Goal: Transaction & Acquisition: Register for event/course

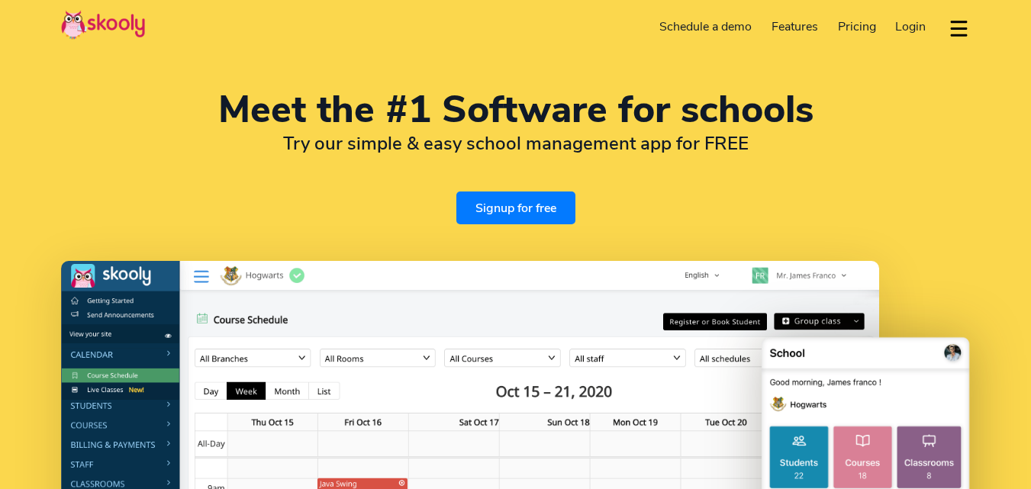
select select "en"
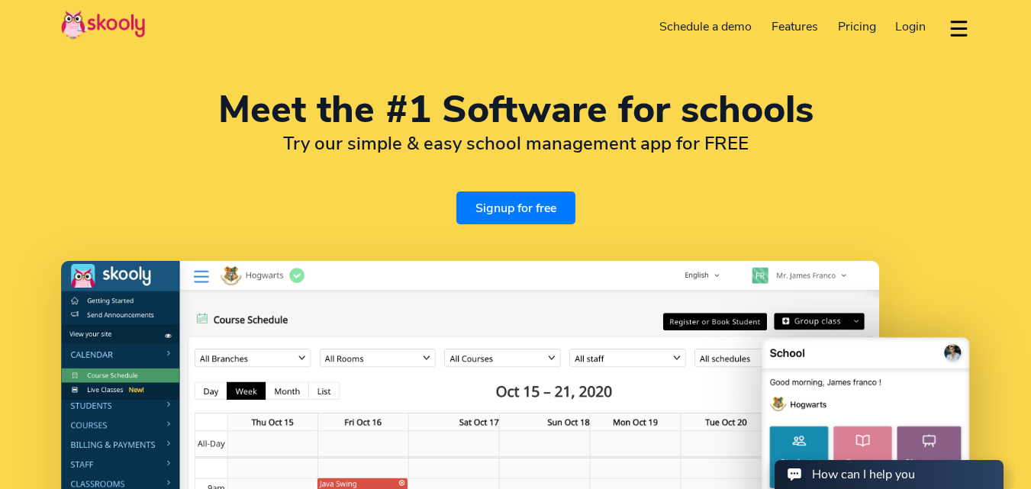
select select "1"
select select "United States"
select select "America/New_York"
click at [525, 208] on link "Signup for free" at bounding box center [515, 208] width 119 height 33
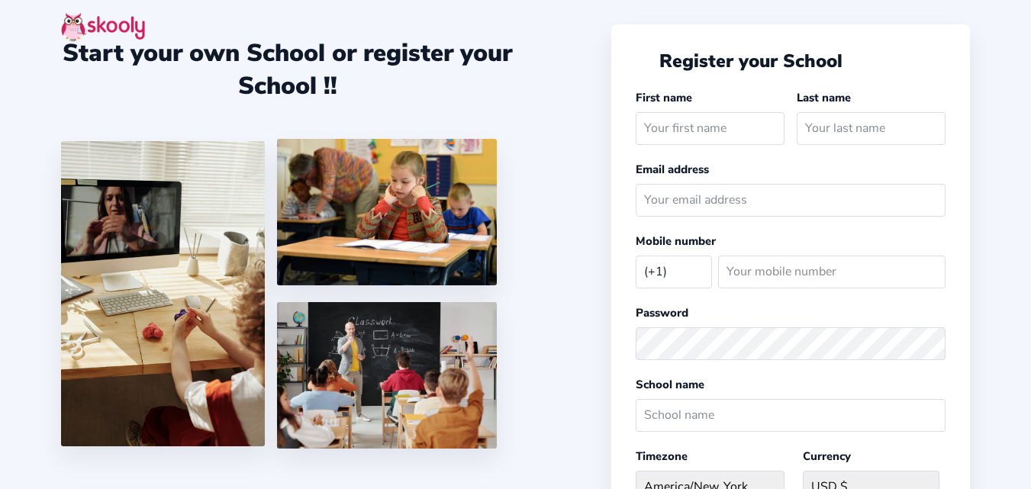
select select "US"
click at [749, 122] on input "text" at bounding box center [710, 128] width 149 height 33
type input "f"
type input "[PERSON_NAME]"
click at [839, 118] on input "text" at bounding box center [871, 128] width 149 height 33
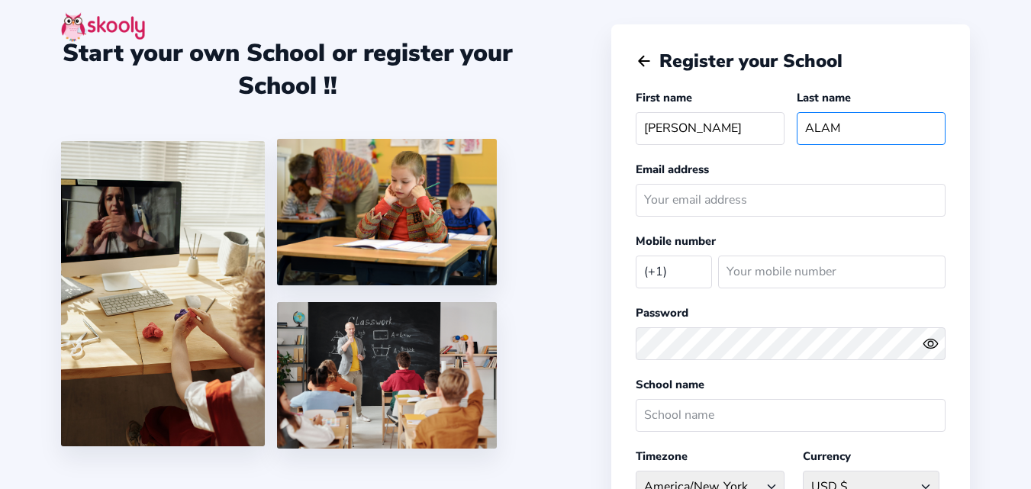
type input "ALAM"
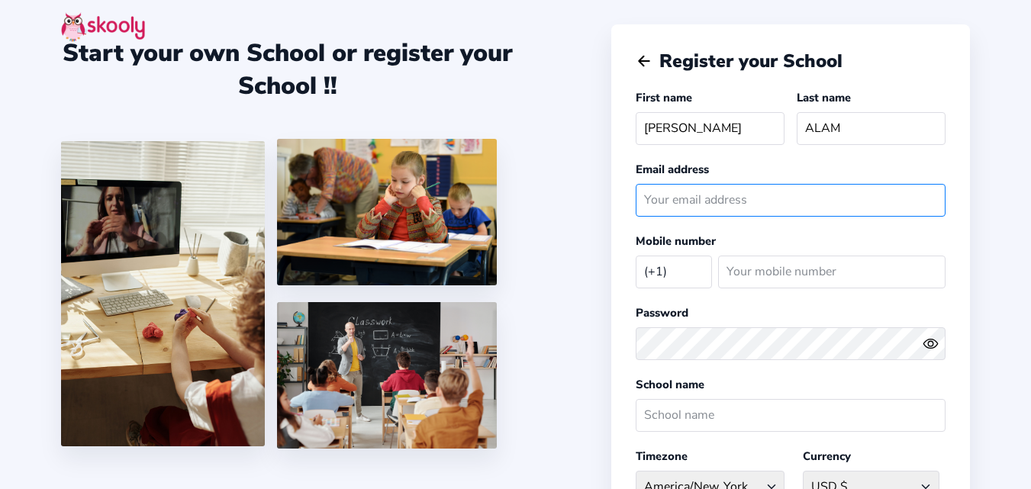
click at [767, 194] on input "email" at bounding box center [791, 200] width 310 height 33
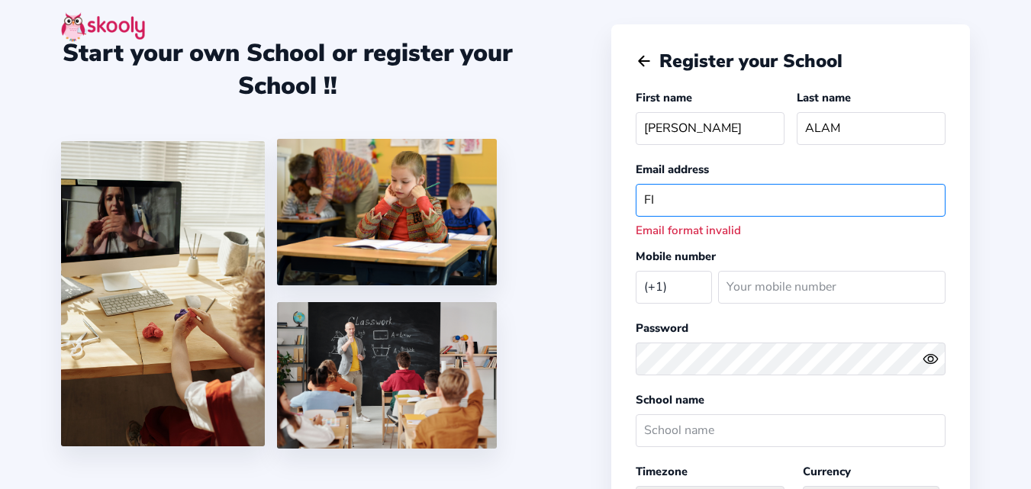
type input "F"
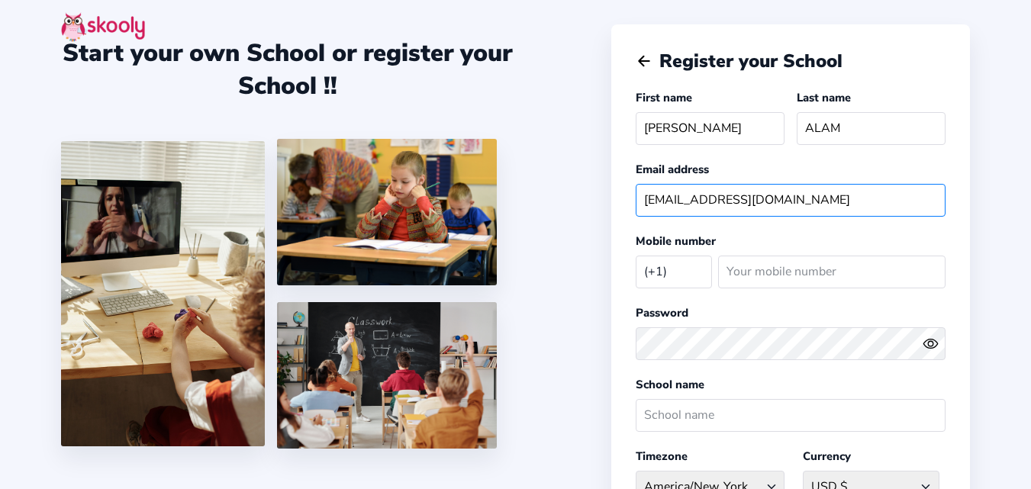
type input "[EMAIL_ADDRESS][DOMAIN_NAME]"
click at [688, 264] on select "[GEOGRAPHIC_DATA] (+93) [GEOGRAPHIC_DATA] (+355) [GEOGRAPHIC_DATA] (+213) [GEOG…" at bounding box center [674, 271] width 76 height 31
select select "IN"
click at [688, 263] on select "[GEOGRAPHIC_DATA] (+93) [GEOGRAPHIC_DATA] (+355) [GEOGRAPHIC_DATA] (+213) [GEOG…" at bounding box center [674, 271] width 76 height 31
select select "[GEOGRAPHIC_DATA]/[GEOGRAPHIC_DATA]"
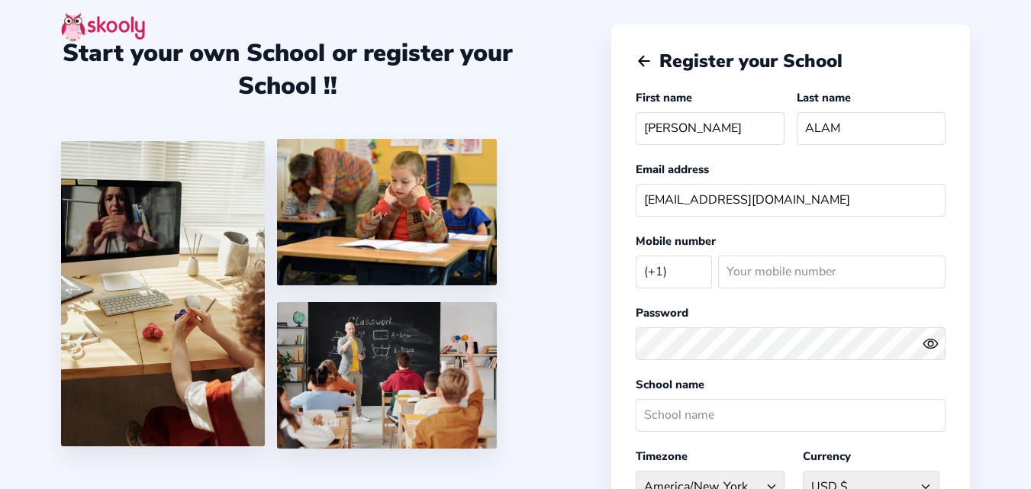
select select "INR ₹"
click at [770, 273] on input "number" at bounding box center [831, 272] width 227 height 33
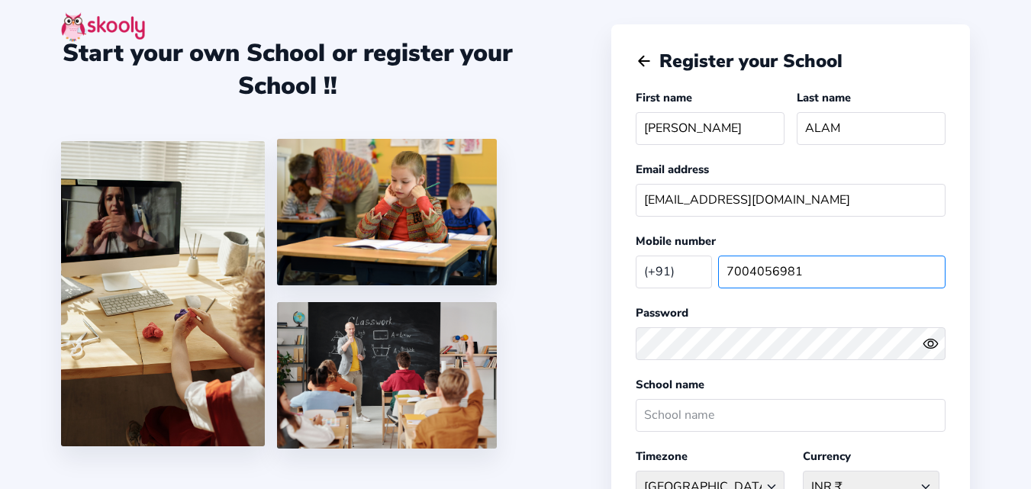
type input "7004056981"
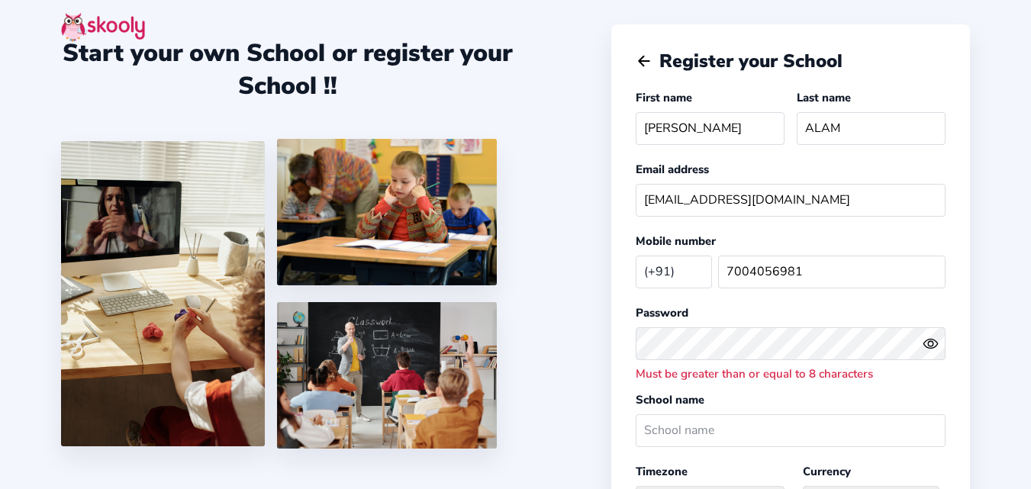
click at [930, 344] on icon "Eye" at bounding box center [931, 344] width 16 height 16
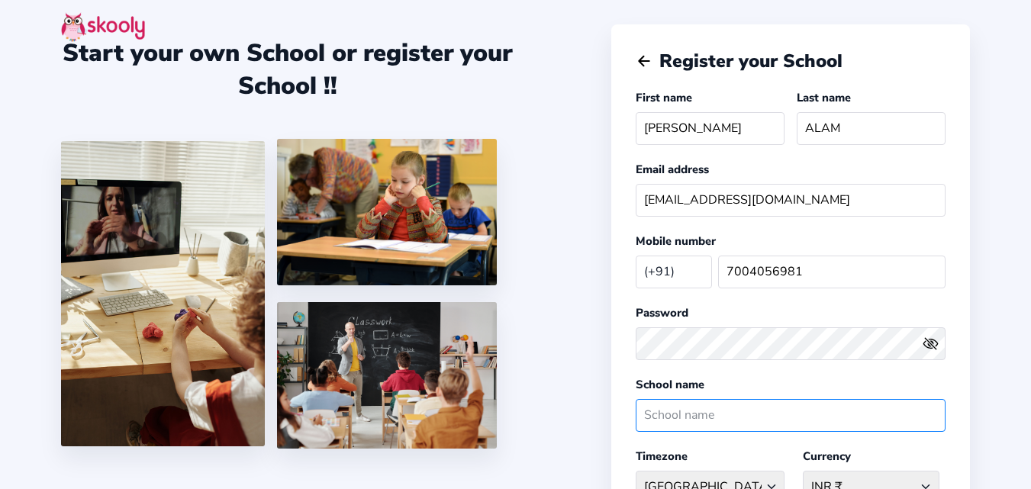
click at [713, 406] on input "text" at bounding box center [791, 415] width 310 height 33
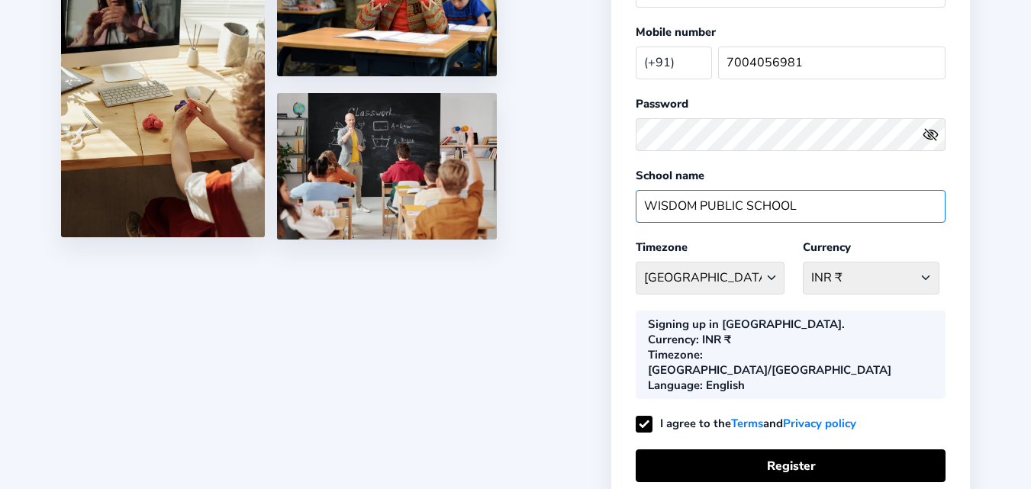
scroll to position [225, 0]
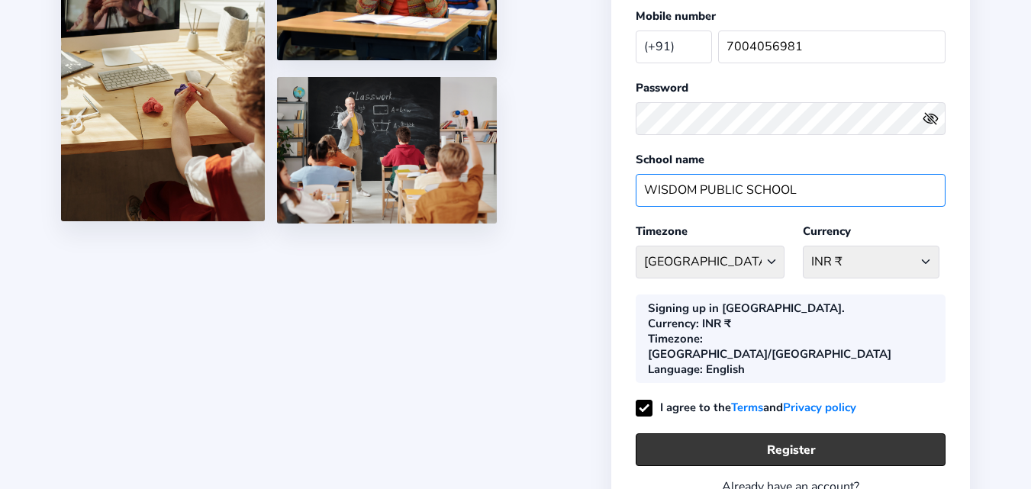
type input "WISDOM PUBLIC SCHOOL"
click at [801, 433] on button "Register" at bounding box center [791, 449] width 310 height 33
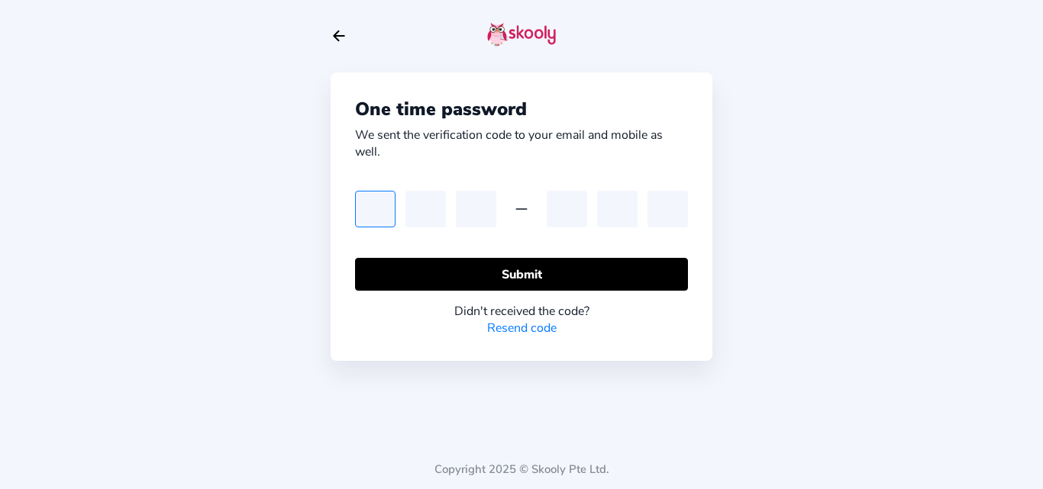
click at [379, 195] on input "text" at bounding box center [375, 209] width 40 height 37
click at [527, 327] on link "Resend code" at bounding box center [521, 328] width 69 height 17
click at [525, 326] on link "Resend code" at bounding box center [521, 328] width 69 height 17
click at [545, 330] on link "Resend code" at bounding box center [521, 328] width 69 height 17
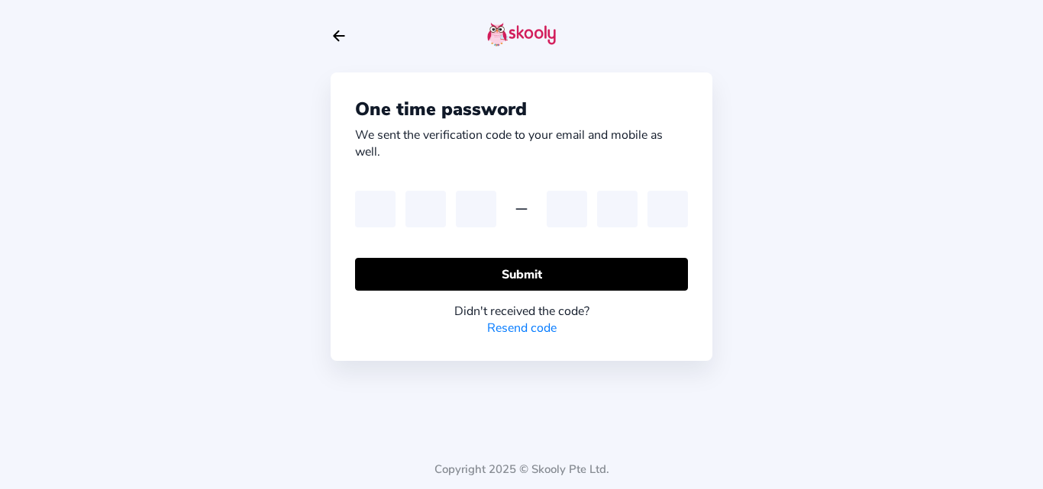
click at [545, 330] on link "Resend code" at bounding box center [521, 328] width 69 height 17
click at [341, 37] on icon "Arrow Back" at bounding box center [338, 35] width 17 height 17
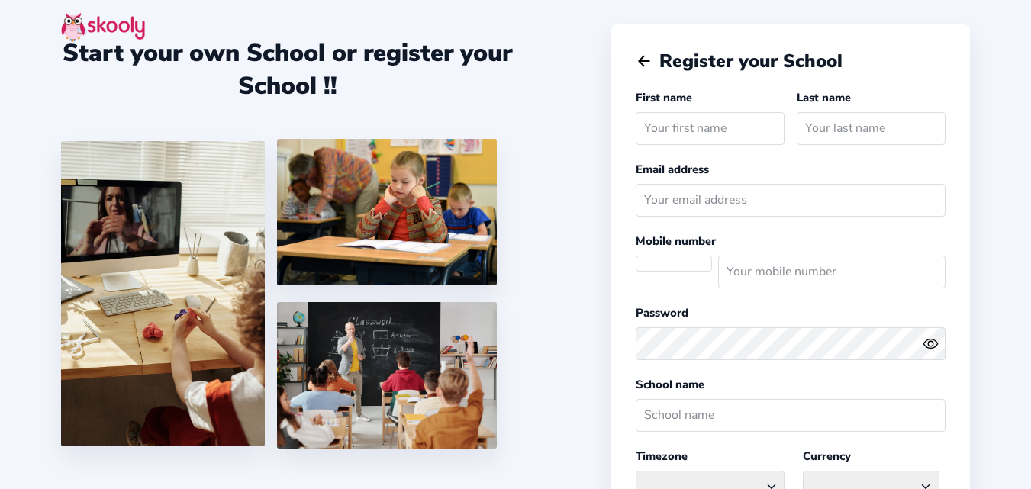
select select "US"
select select "America/New_York"
select select "USD $"
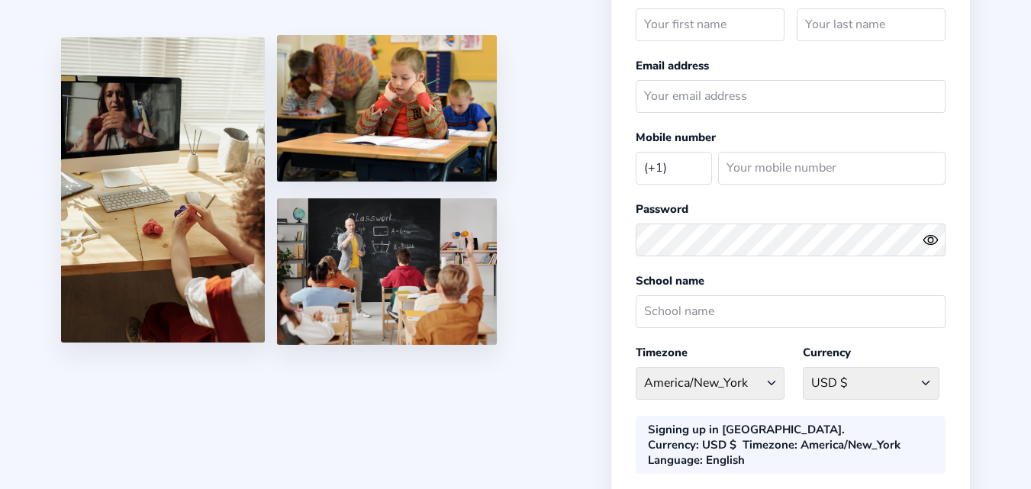
scroll to position [95, 0]
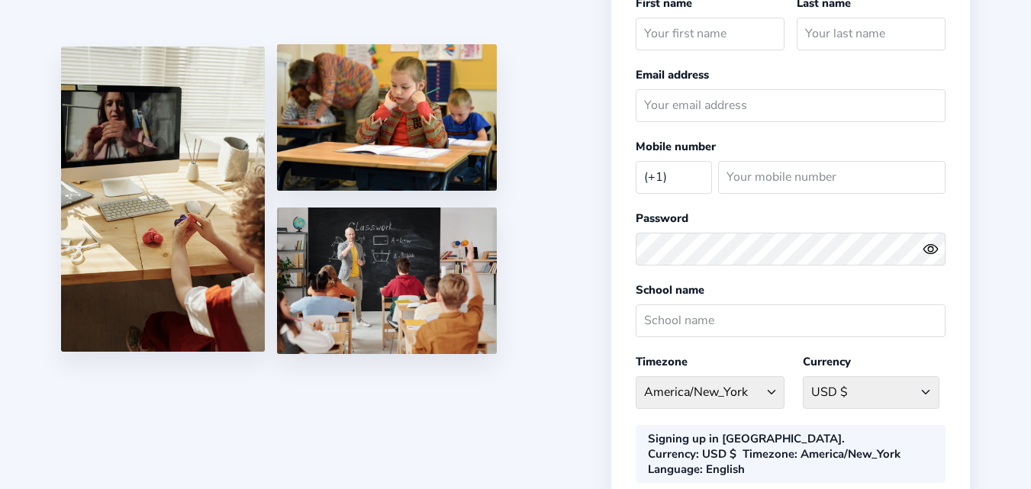
click at [654, 182] on select "[GEOGRAPHIC_DATA] (+93) [GEOGRAPHIC_DATA] (+355) [GEOGRAPHIC_DATA] (+213) [GEOG…" at bounding box center [674, 176] width 76 height 31
select select "IS"
select select "Atlantic/Reykjavik"
select select "ISK kr"
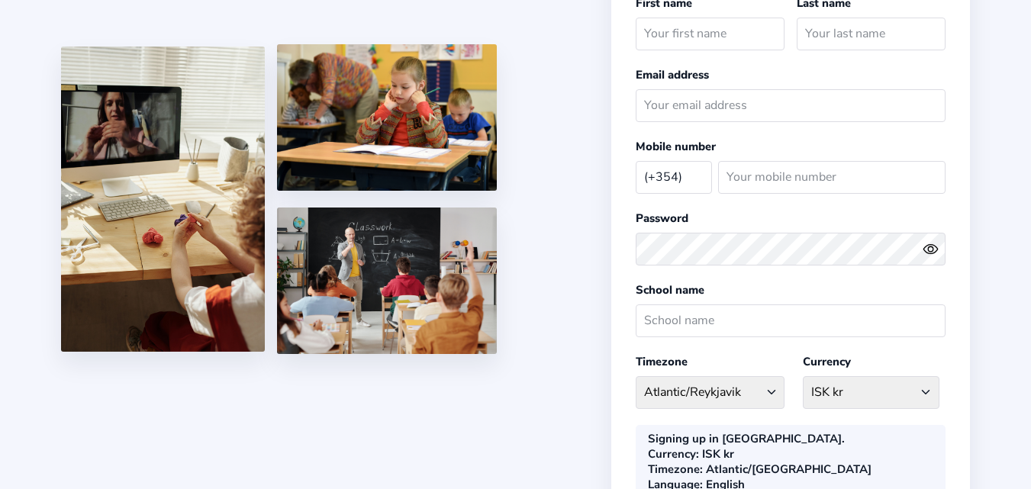
select select "IN"
select select "[GEOGRAPHIC_DATA]/[GEOGRAPHIC_DATA]"
select select "INR ₹"
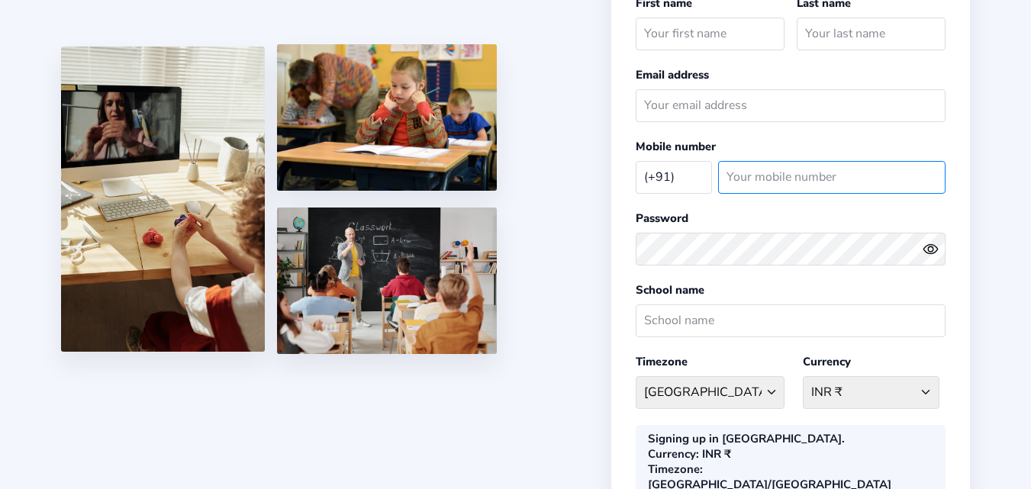
click at [771, 172] on input "number" at bounding box center [831, 177] width 227 height 33
type input "7004056981"
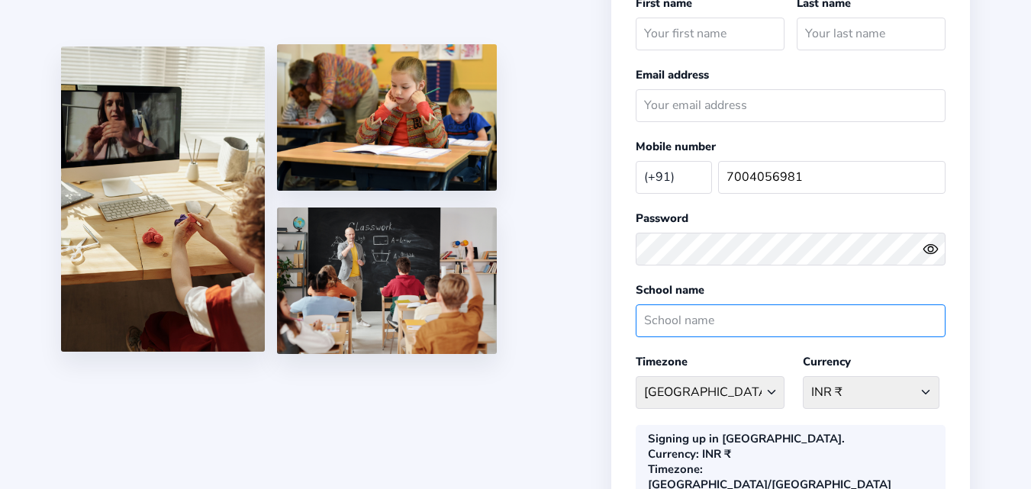
click at [711, 327] on input "text" at bounding box center [791, 321] width 310 height 33
type input "WISDOM PUBLIC SCHOOL"
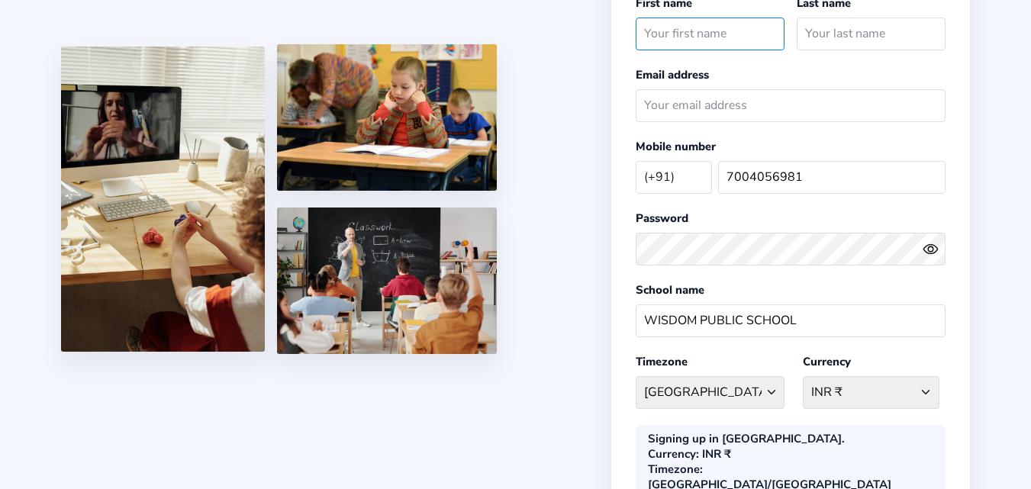
click at [687, 29] on input "text" at bounding box center [710, 34] width 149 height 33
type input "[PERSON_NAME]"
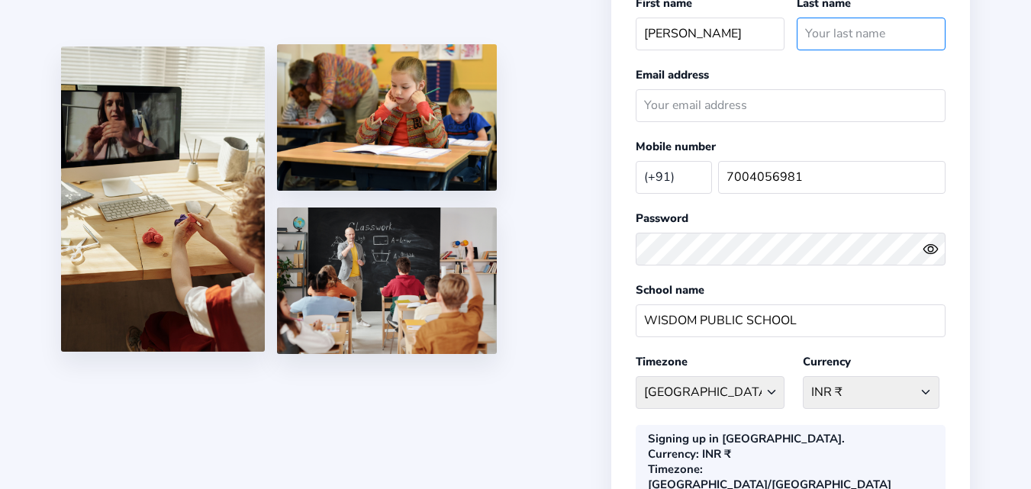
click at [823, 37] on input "text" at bounding box center [871, 34] width 149 height 33
type input "ALAM"
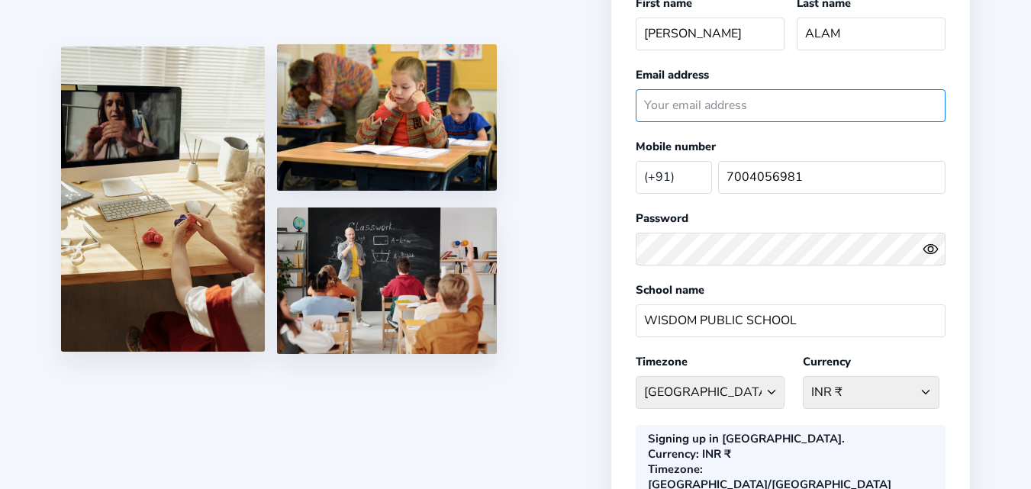
click at [724, 103] on input "email" at bounding box center [791, 105] width 310 height 33
type input "F"
click at [724, 103] on input "F" at bounding box center [791, 105] width 310 height 33
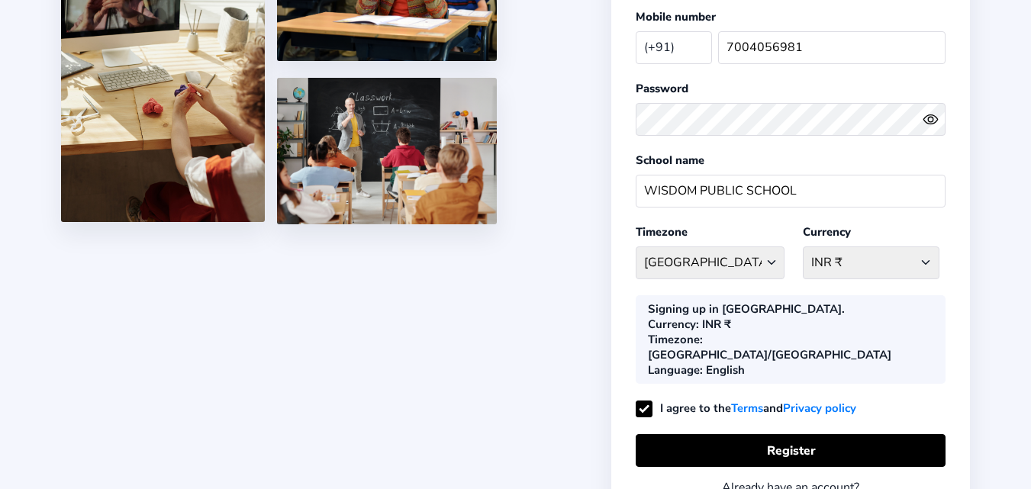
scroll to position [279, 0]
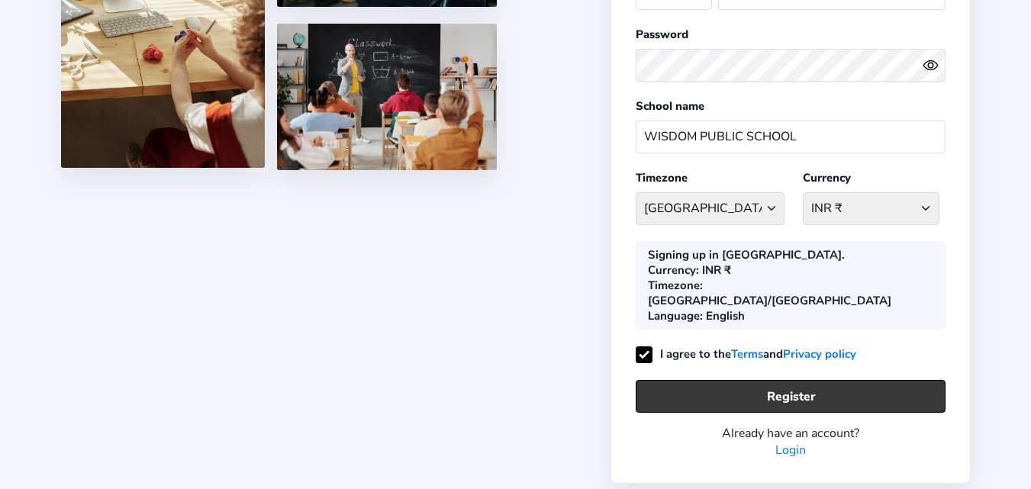
type input "[EMAIL_ADDRESS][DOMAIN_NAME]"
click at [820, 380] on button "Register" at bounding box center [791, 396] width 310 height 33
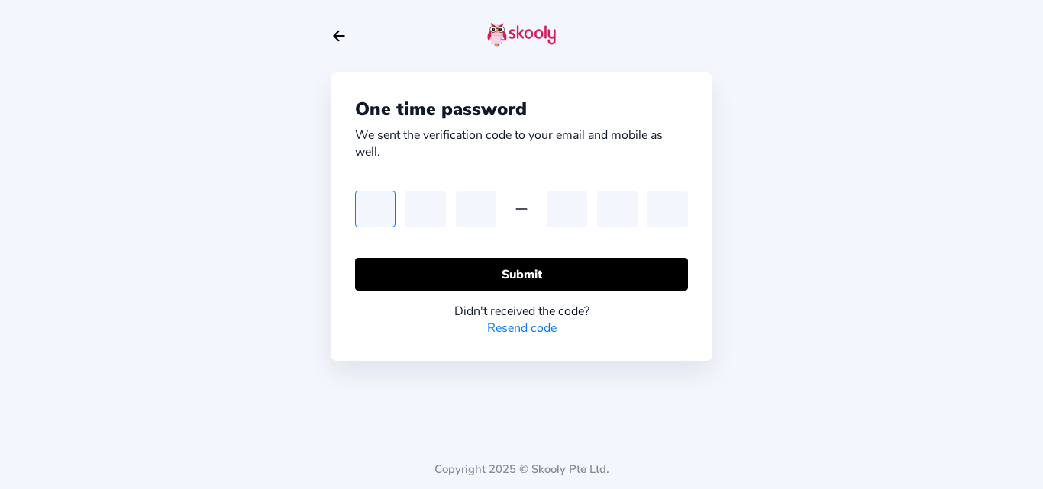
type input "8"
type input "9"
type input "7"
type input "0"
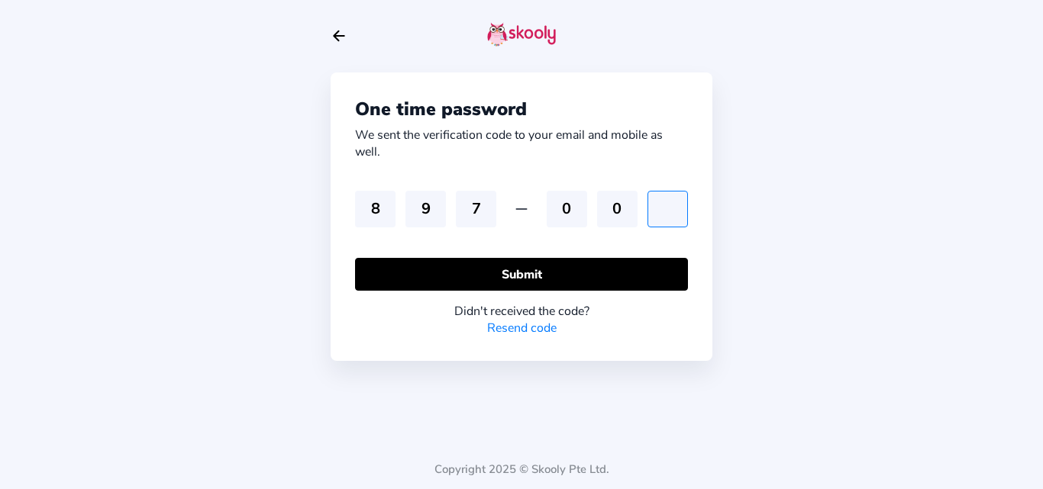
type input "6"
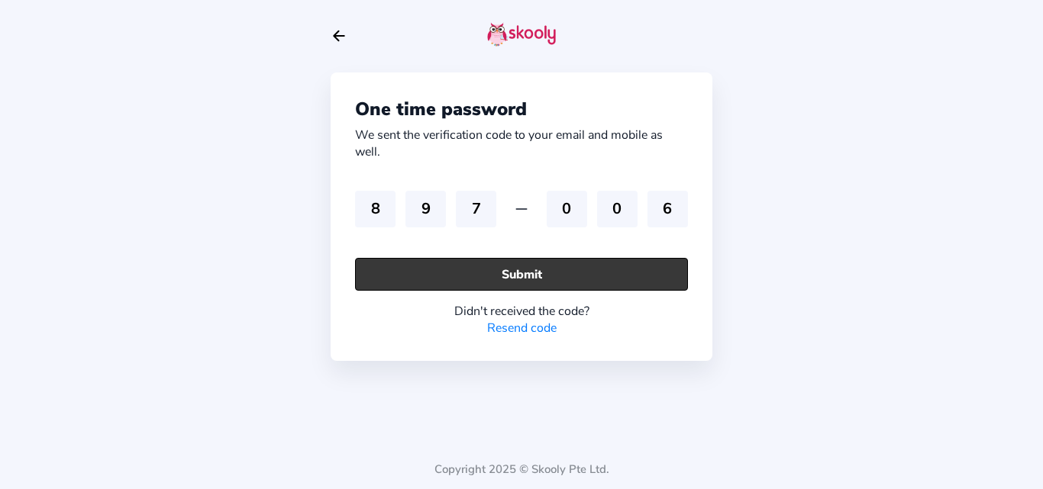
click at [595, 284] on button "Submit" at bounding box center [521, 274] width 333 height 33
